Goal: Obtain resource: Download file/media

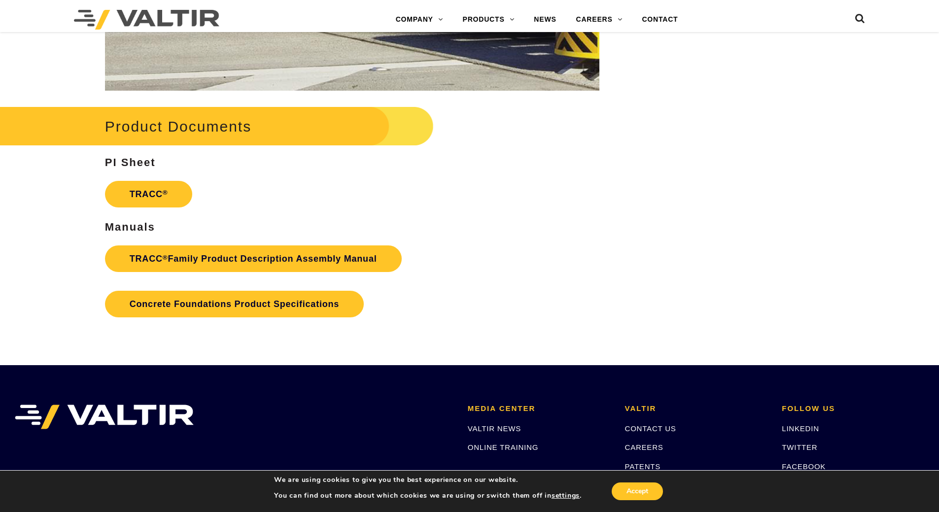
scroll to position [1472, 0]
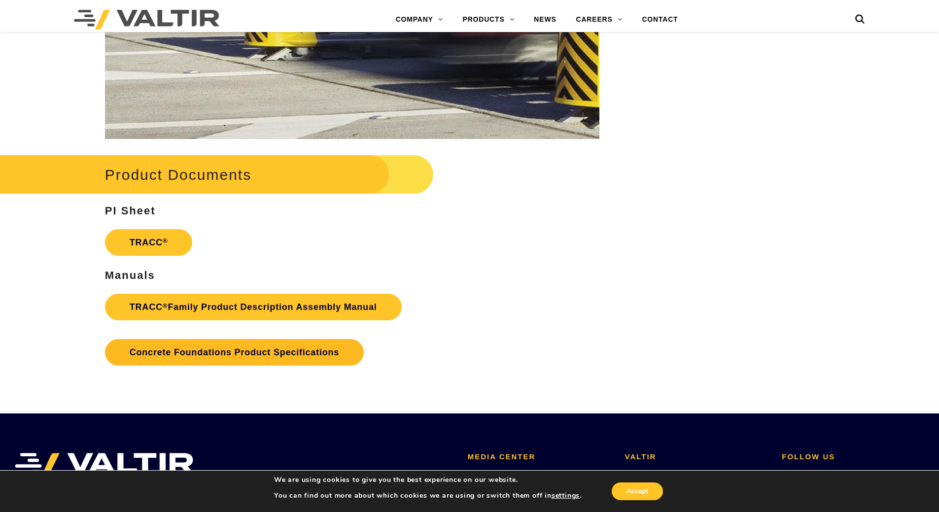
click at [273, 354] on link "Concrete Foundations Product Specifications" at bounding box center [234, 352] width 259 height 27
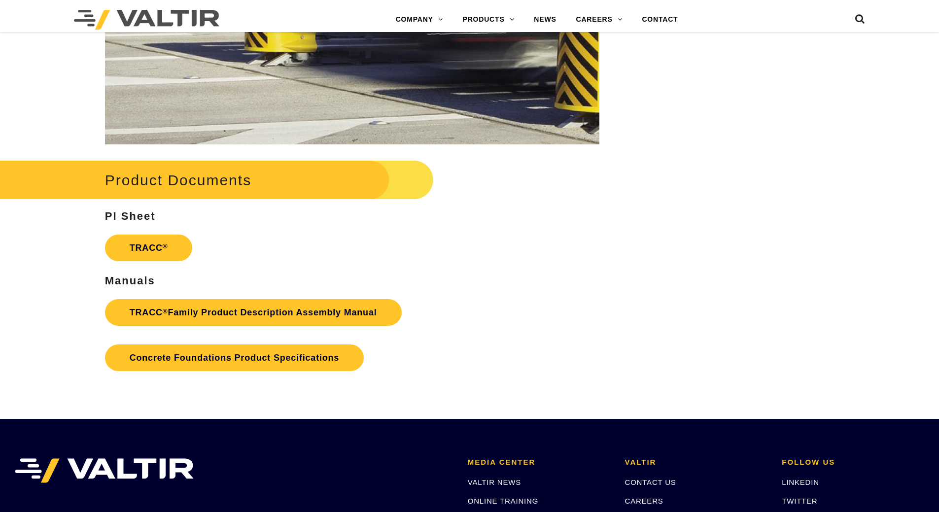
scroll to position [1472, 0]
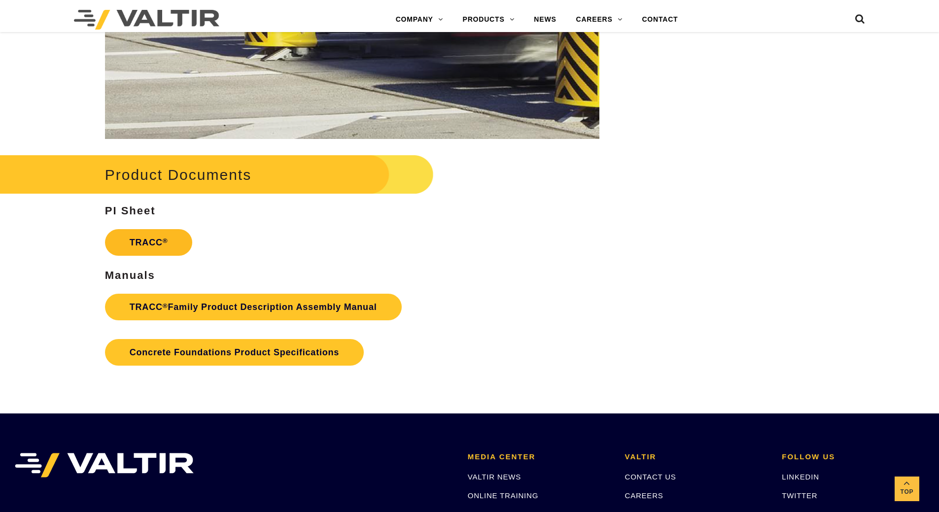
click at [156, 244] on link "TRACC ®" at bounding box center [149, 242] width 88 height 27
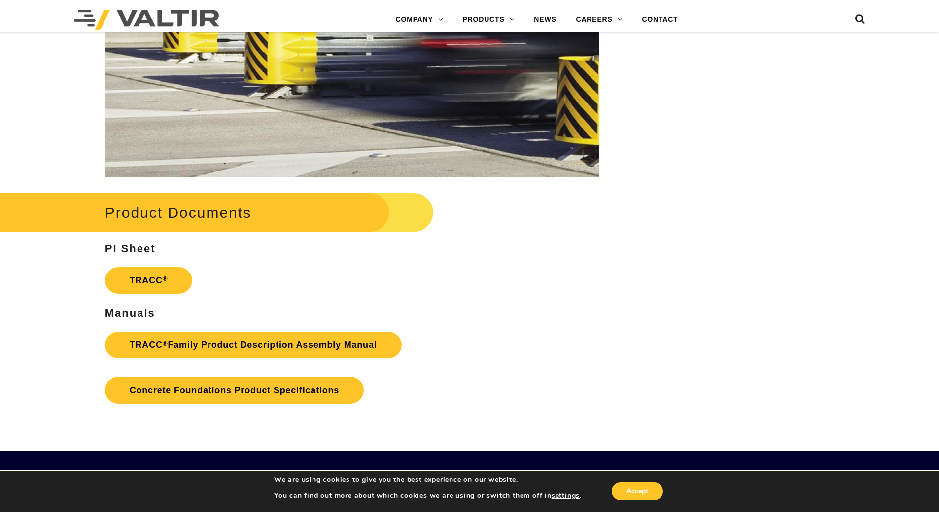
scroll to position [1577, 0]
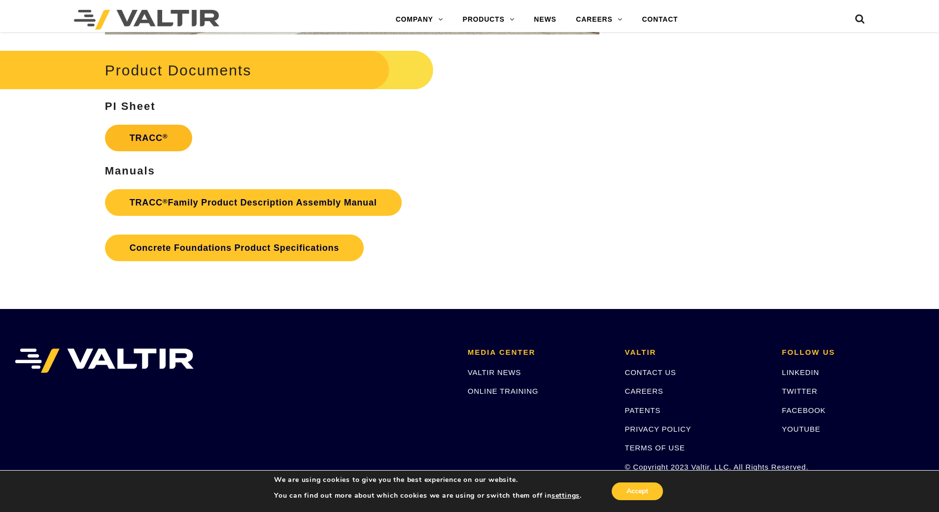
click at [154, 146] on link "TRACC ®" at bounding box center [149, 138] width 88 height 27
